Goal: Task Accomplishment & Management: Manage account settings

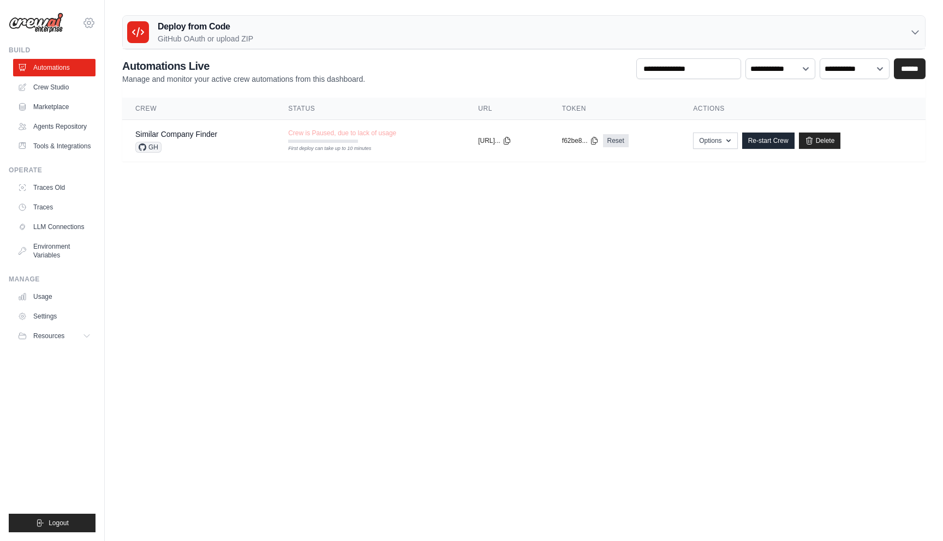
click at [90, 23] on icon at bounding box center [88, 22] width 3 height 3
click at [126, 72] on span "Settings" at bounding box center [136, 67] width 86 height 11
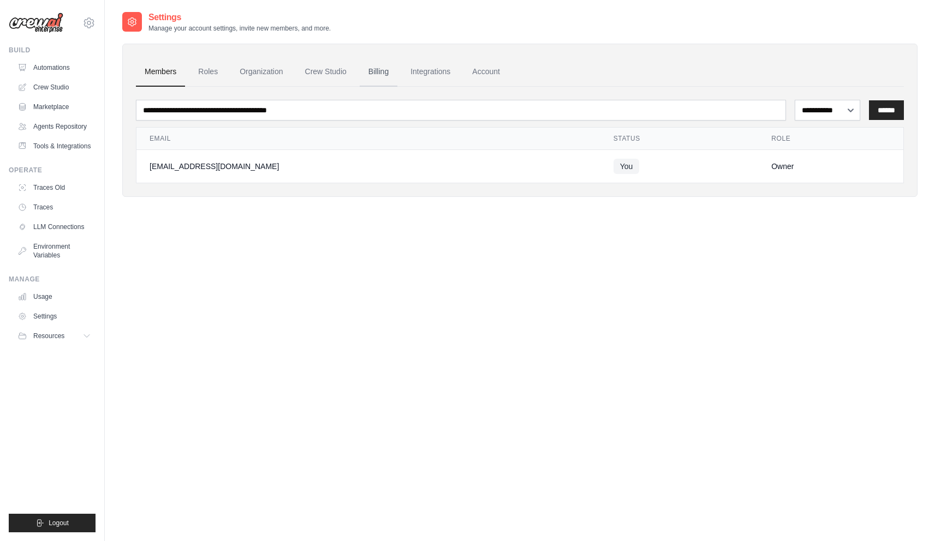
click at [376, 70] on link "Billing" at bounding box center [379, 71] width 38 height 29
